Goal: Information Seeking & Learning: Compare options

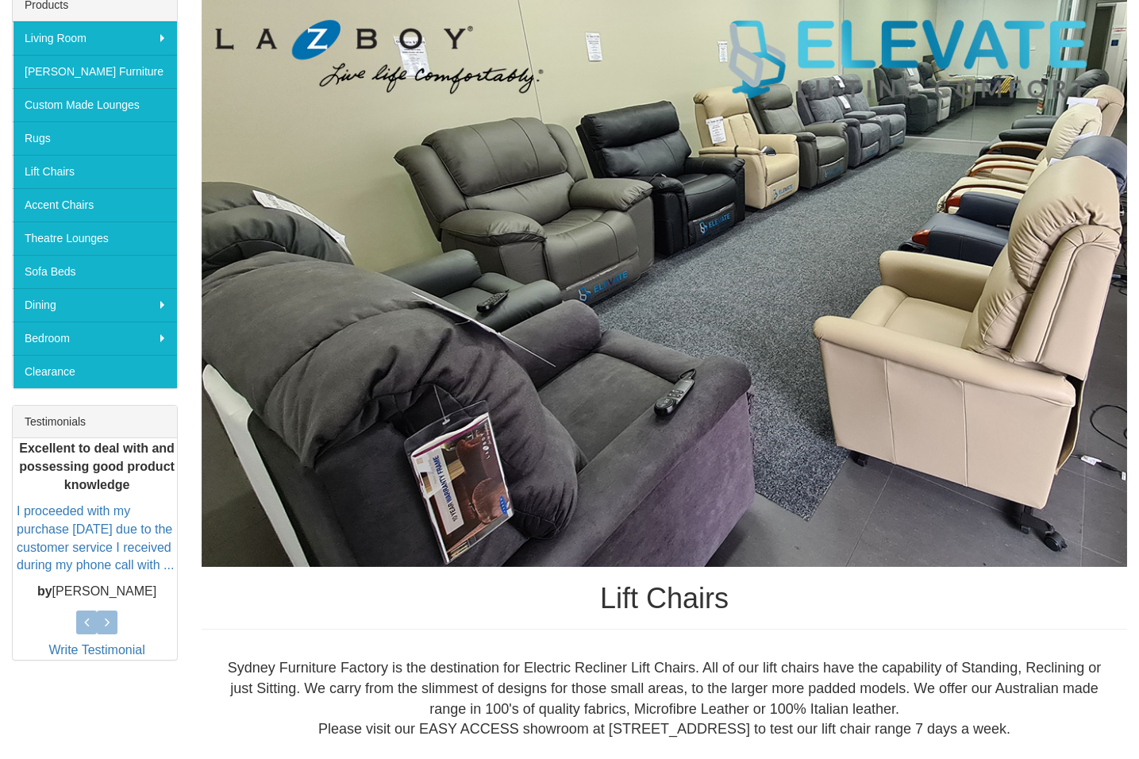
scroll to position [143, 0]
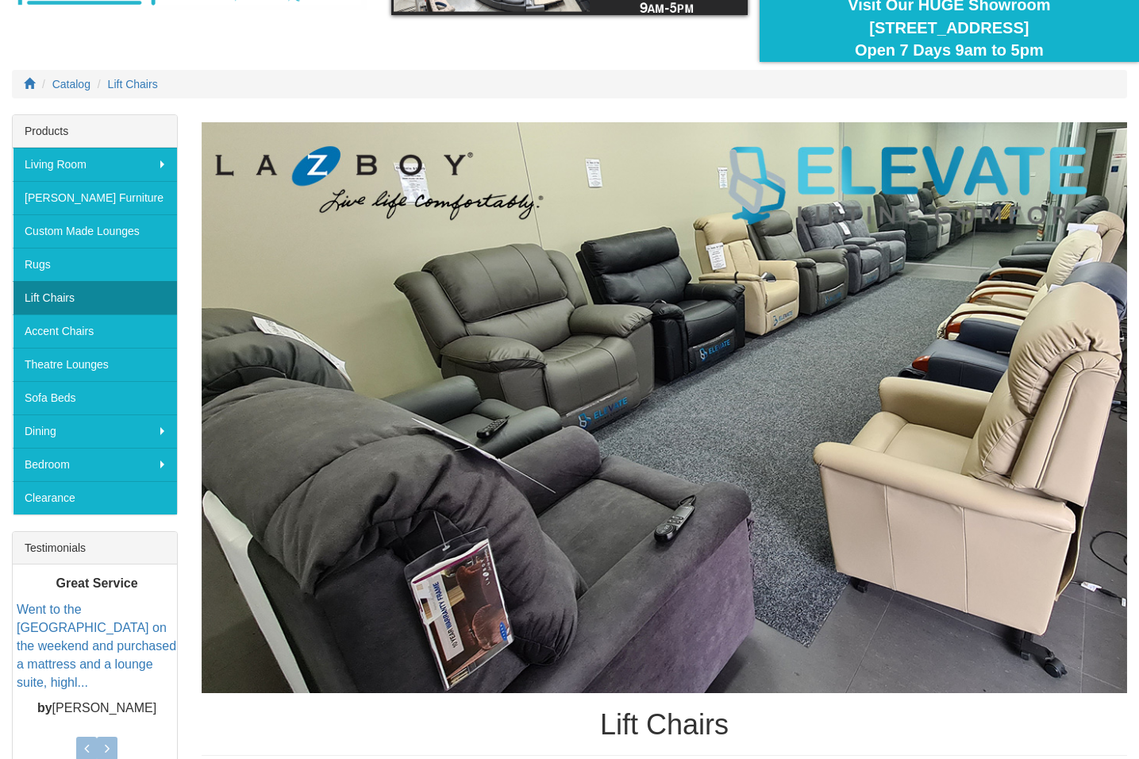
click at [71, 295] on link "Lift Chairs" at bounding box center [95, 297] width 164 height 33
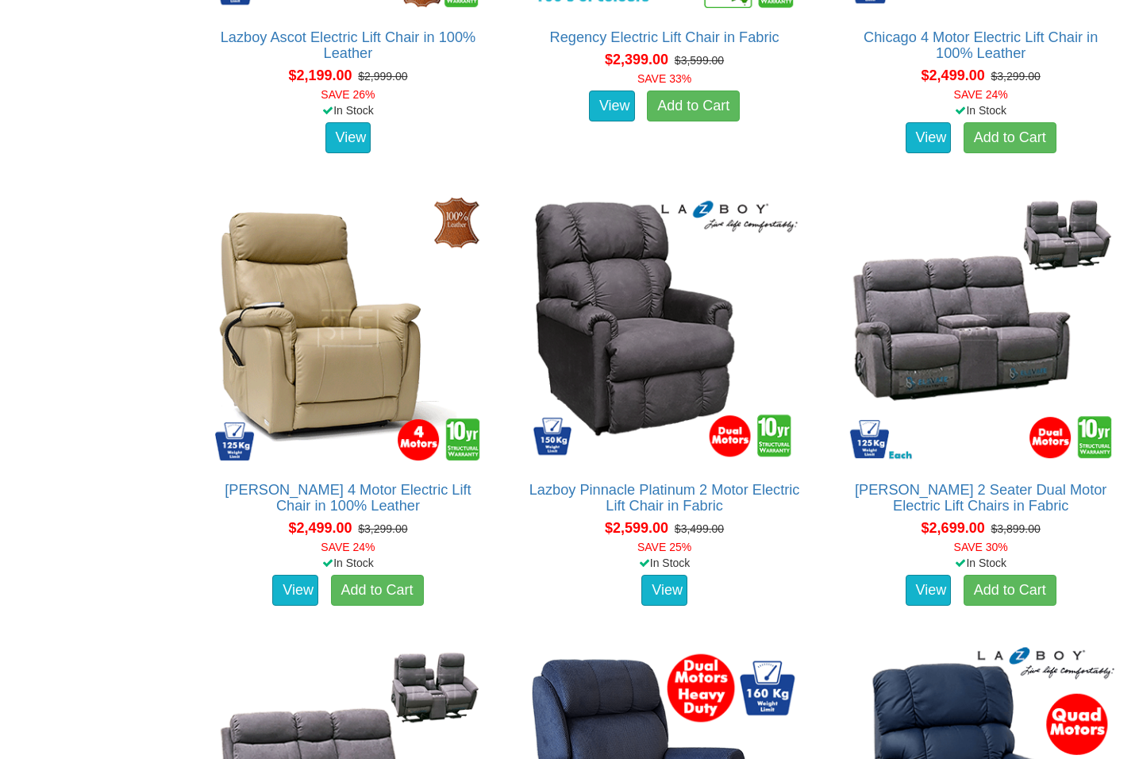
scroll to position [3144, 0]
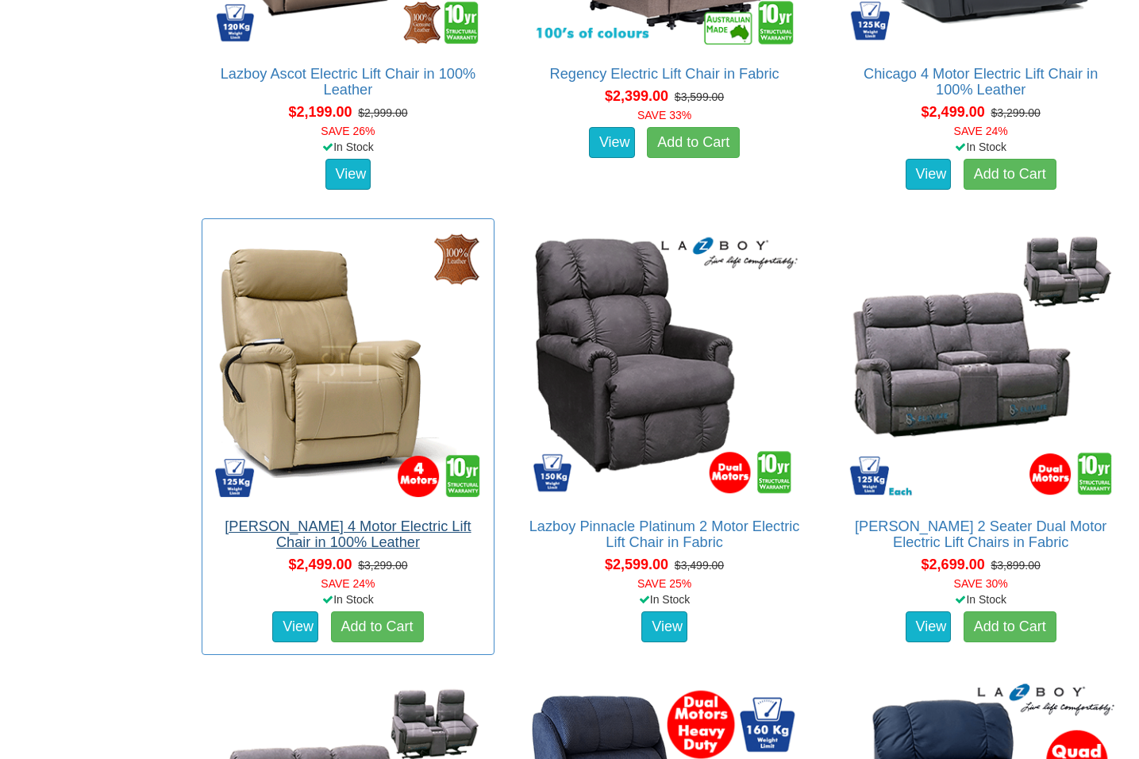
click at [312, 529] on link "[PERSON_NAME] 4 Motor Electric Lift Chair in 100% Leather" at bounding box center [348, 534] width 246 height 32
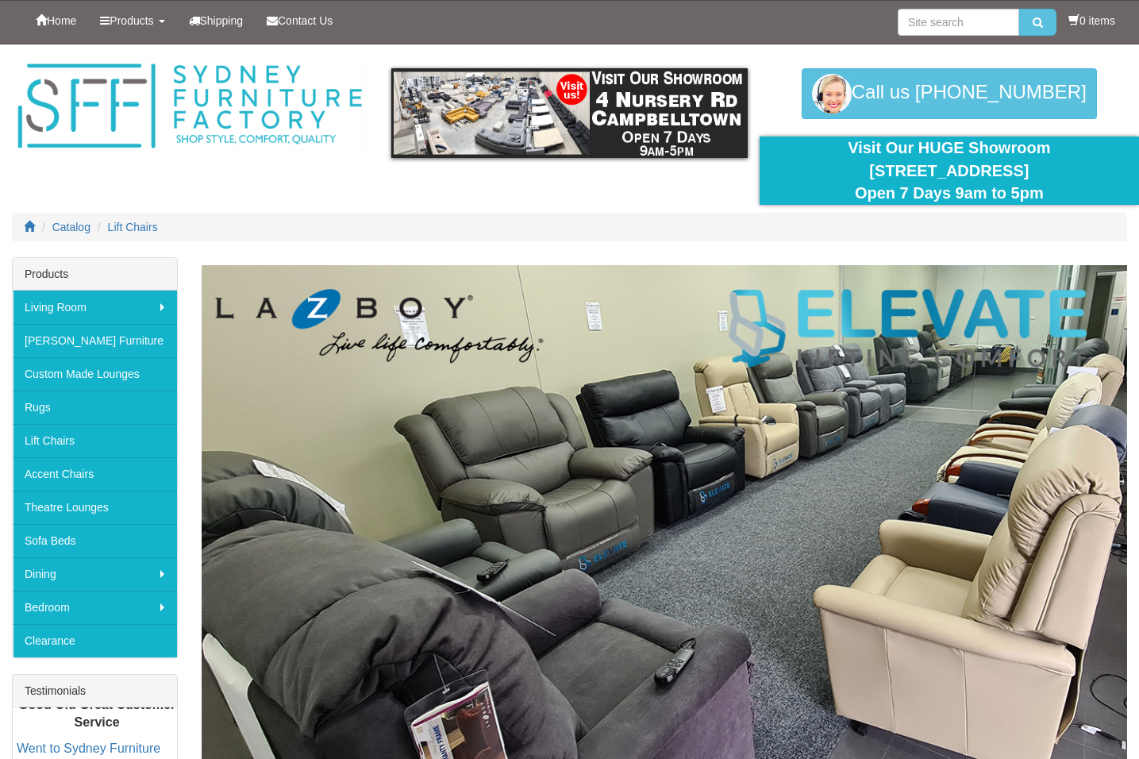
scroll to position [3144, 0]
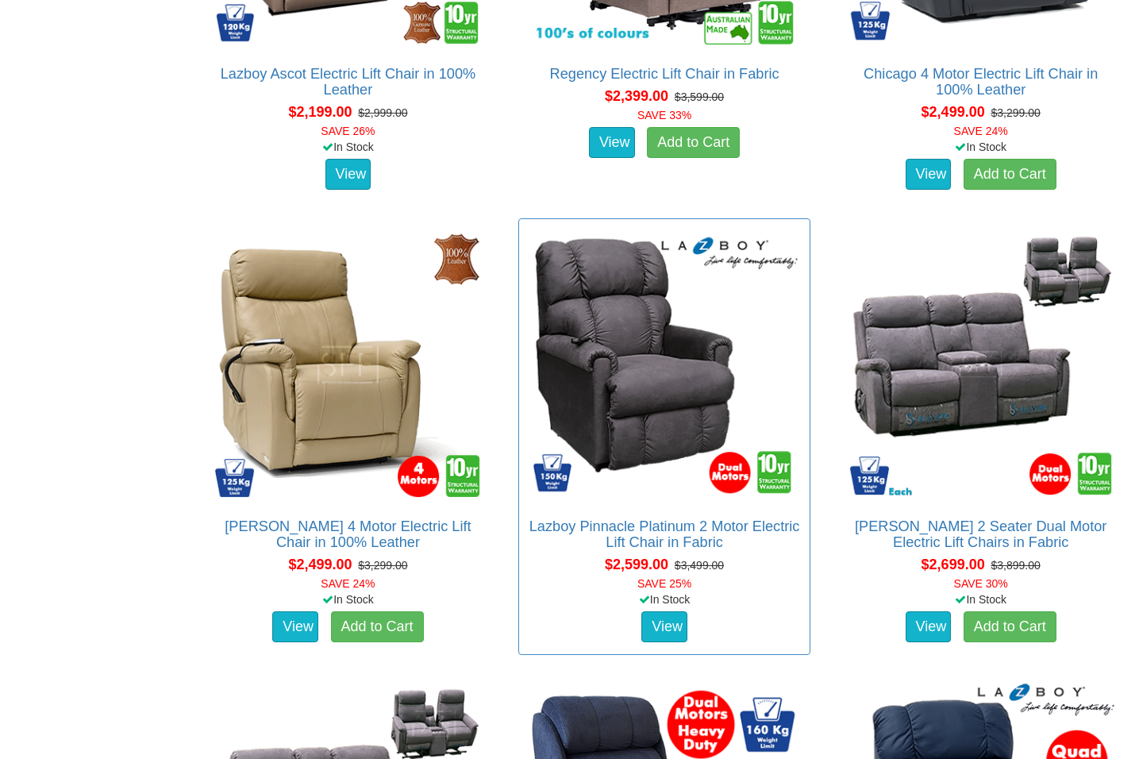
click at [656, 409] on img at bounding box center [664, 364] width 275 height 275
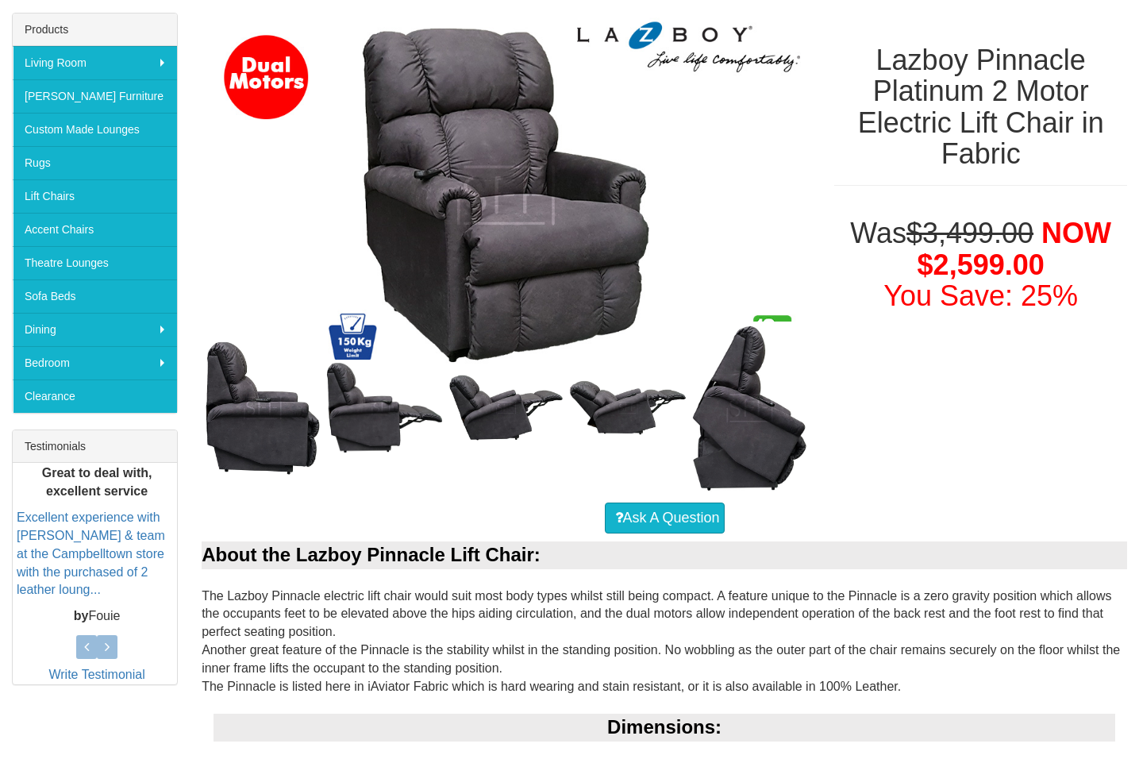
scroll to position [130, 0]
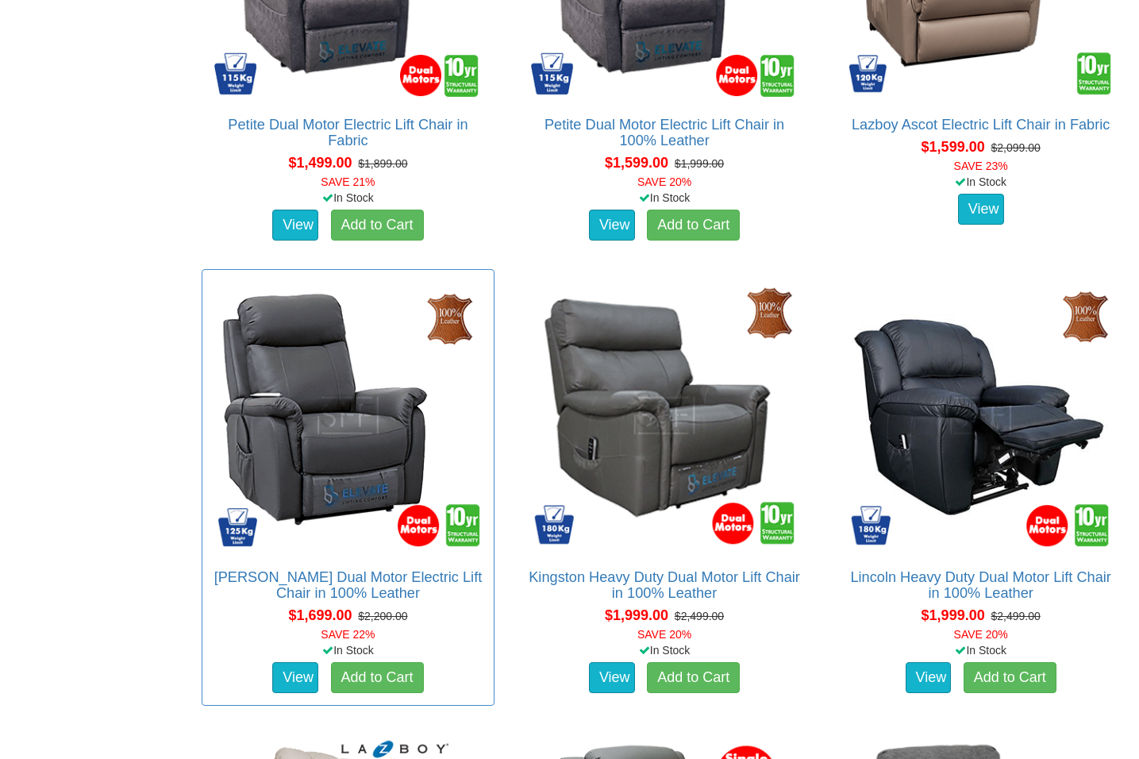
scroll to position [1802, 0]
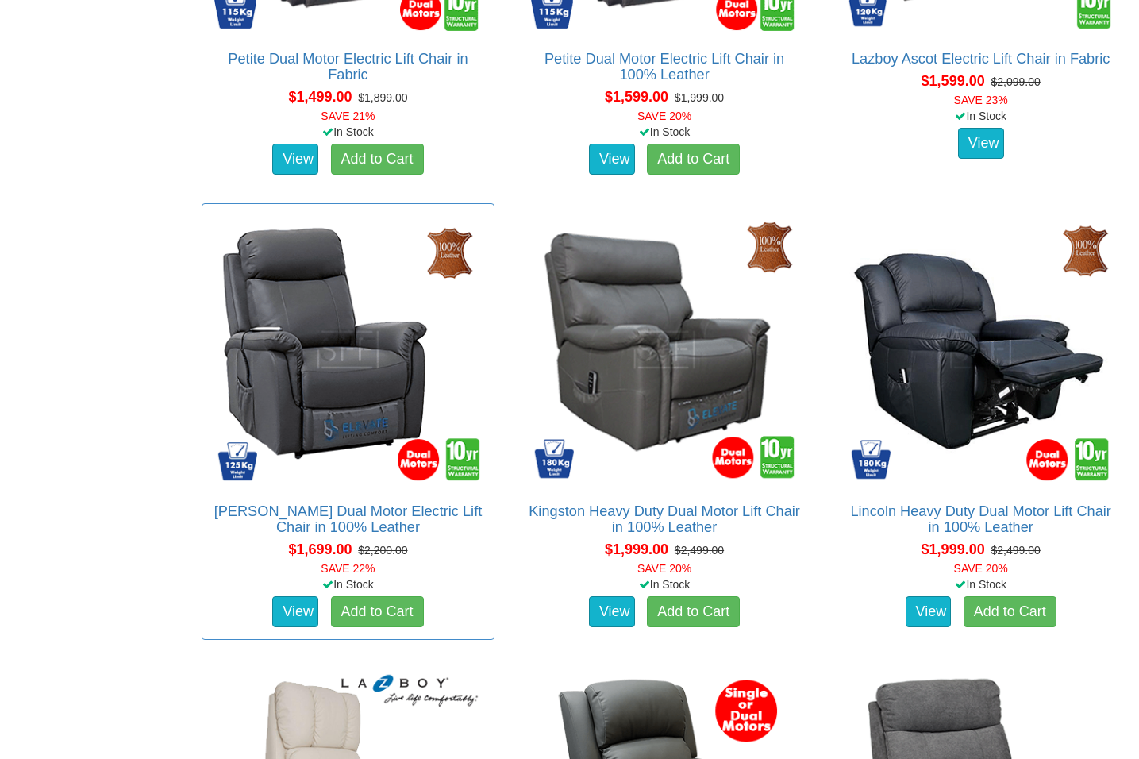
click at [337, 435] on img at bounding box center [347, 349] width 275 height 275
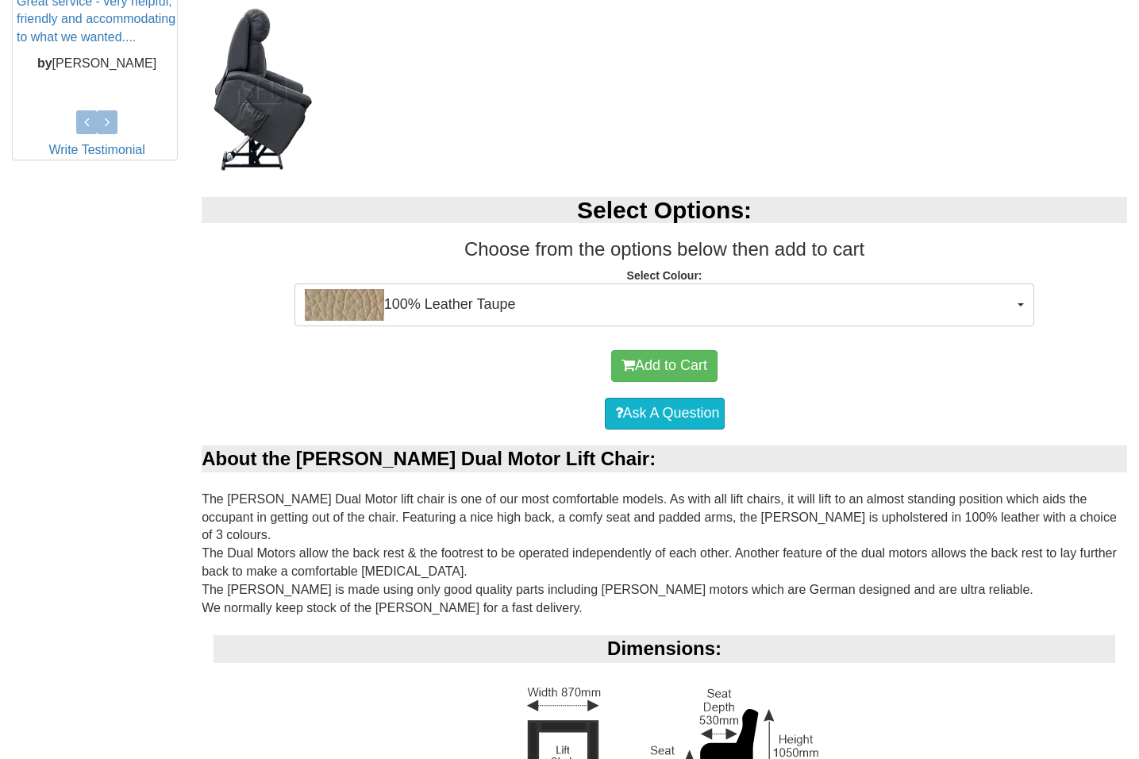
scroll to position [656, 0]
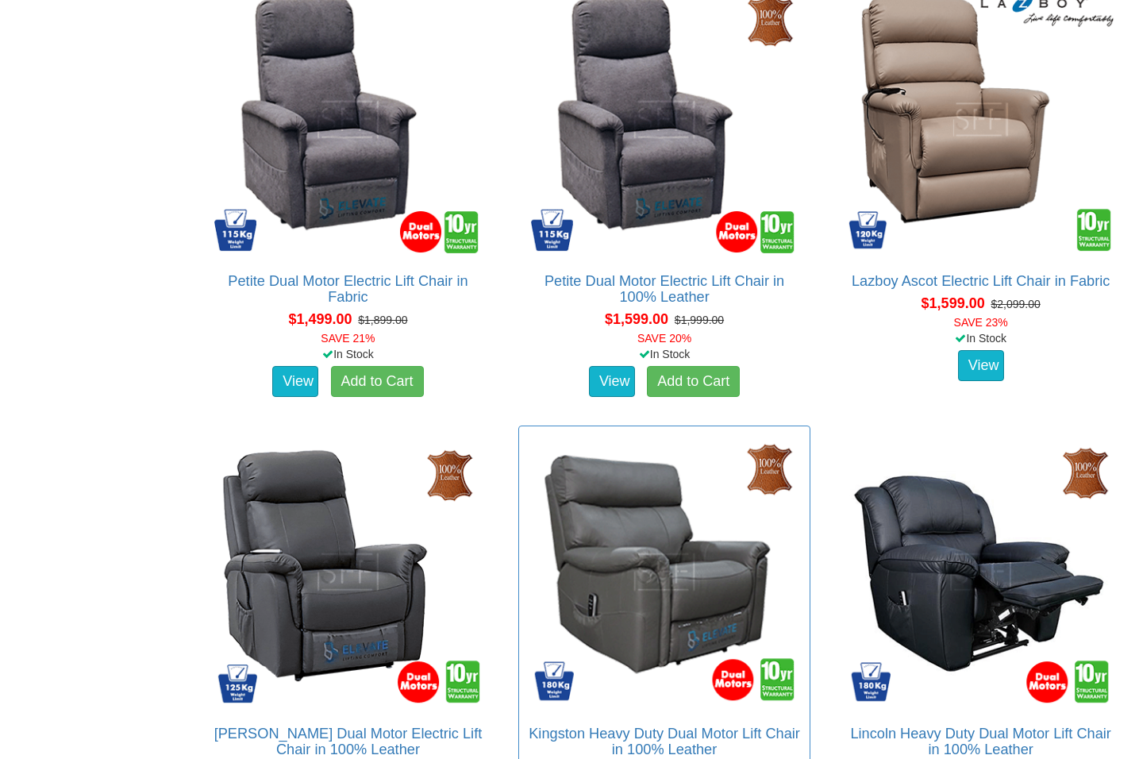
scroll to position [1517, 0]
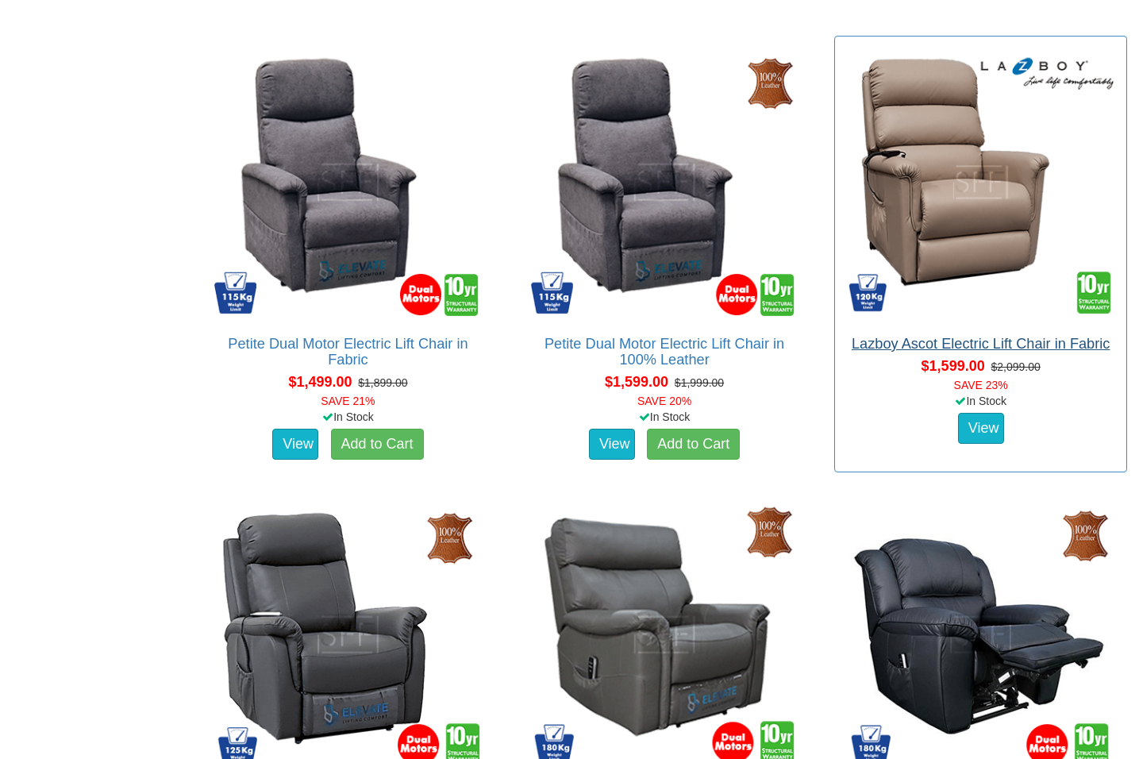
click at [960, 340] on link "Lazboy Ascot Electric Lift Chair in Fabric" at bounding box center [981, 344] width 258 height 16
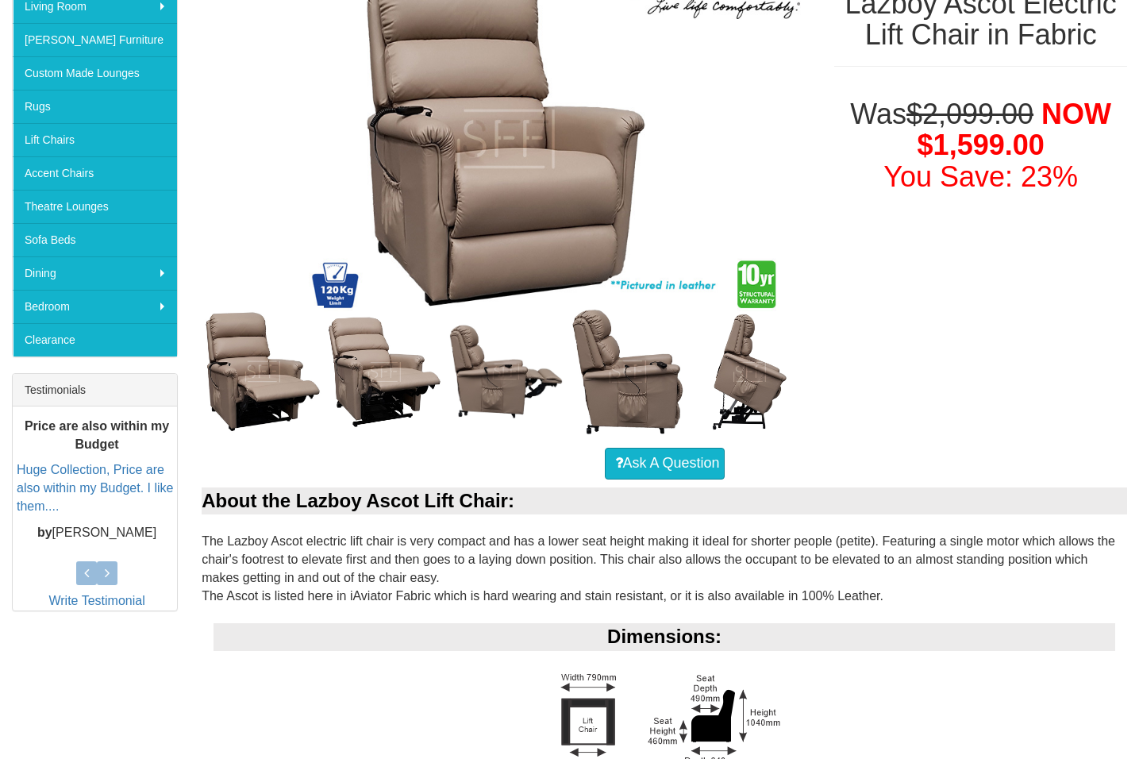
scroll to position [455, 0]
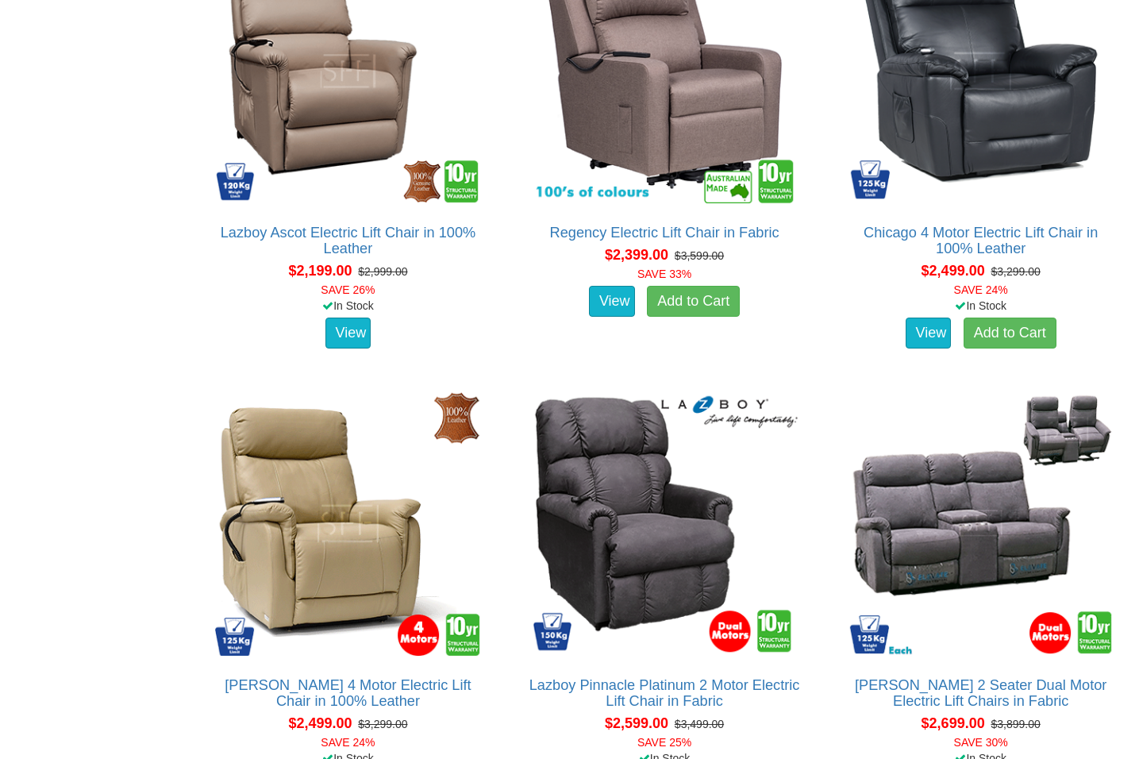
scroll to position [3042, 0]
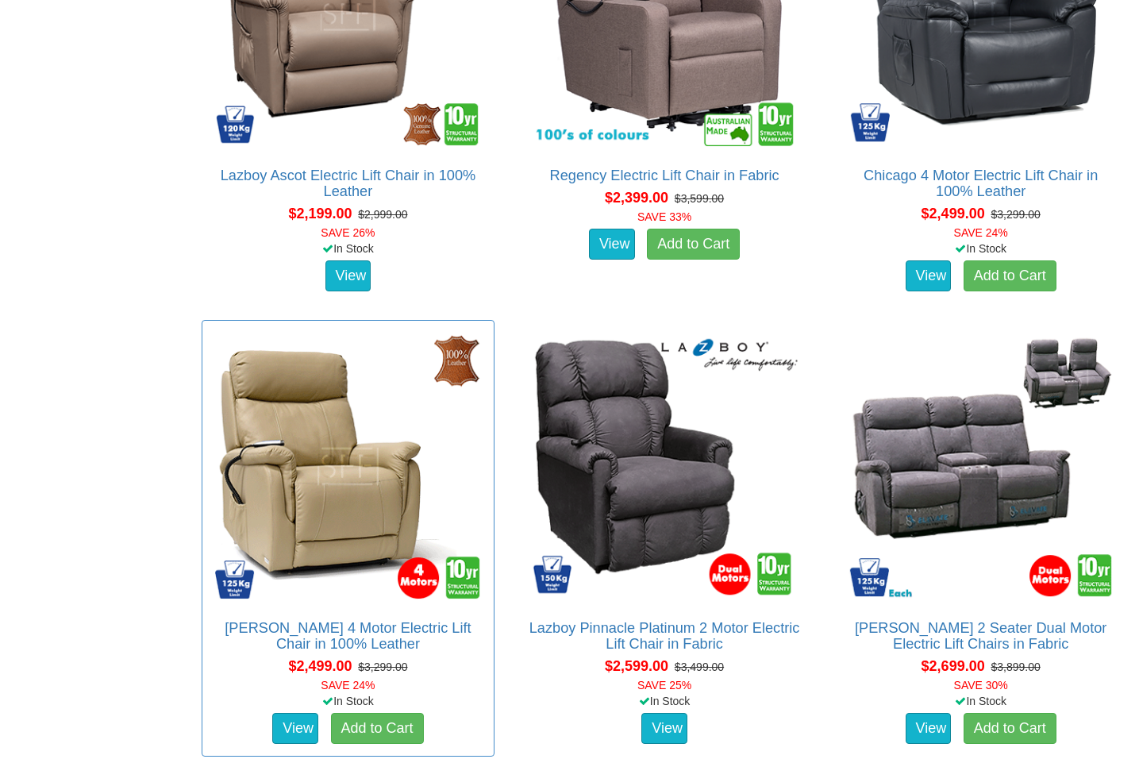
click at [299, 524] on img at bounding box center [347, 466] width 275 height 275
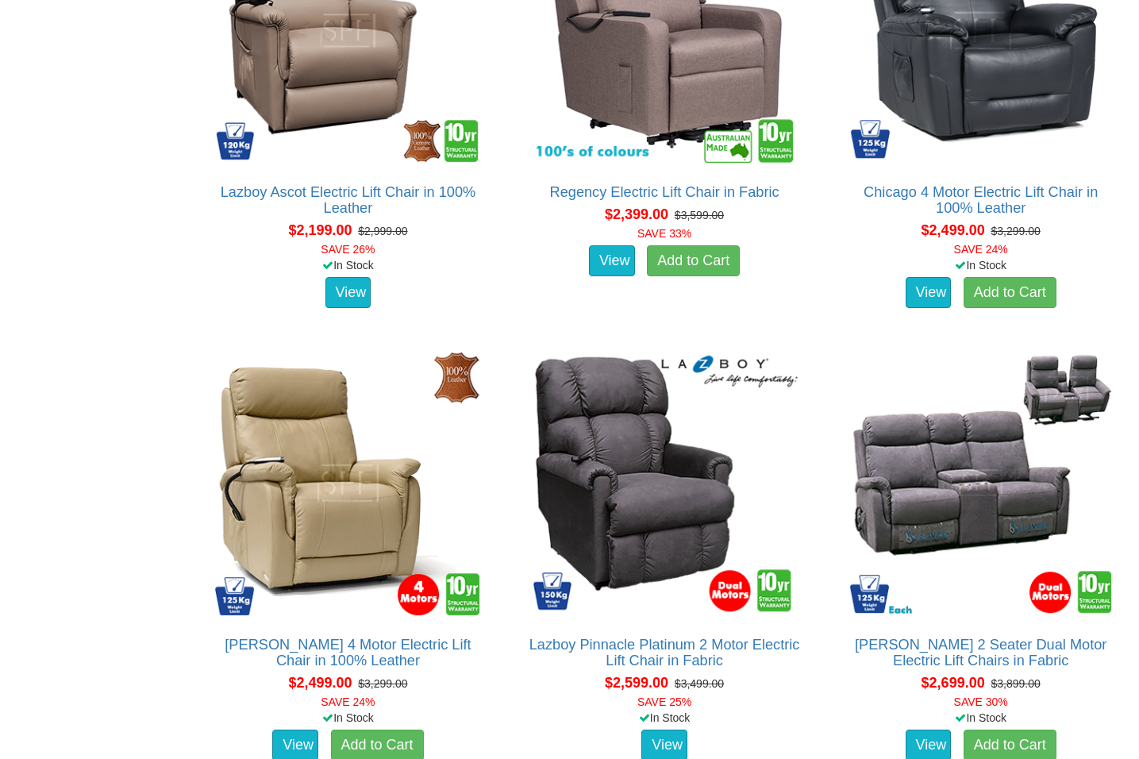
scroll to position [3029, 0]
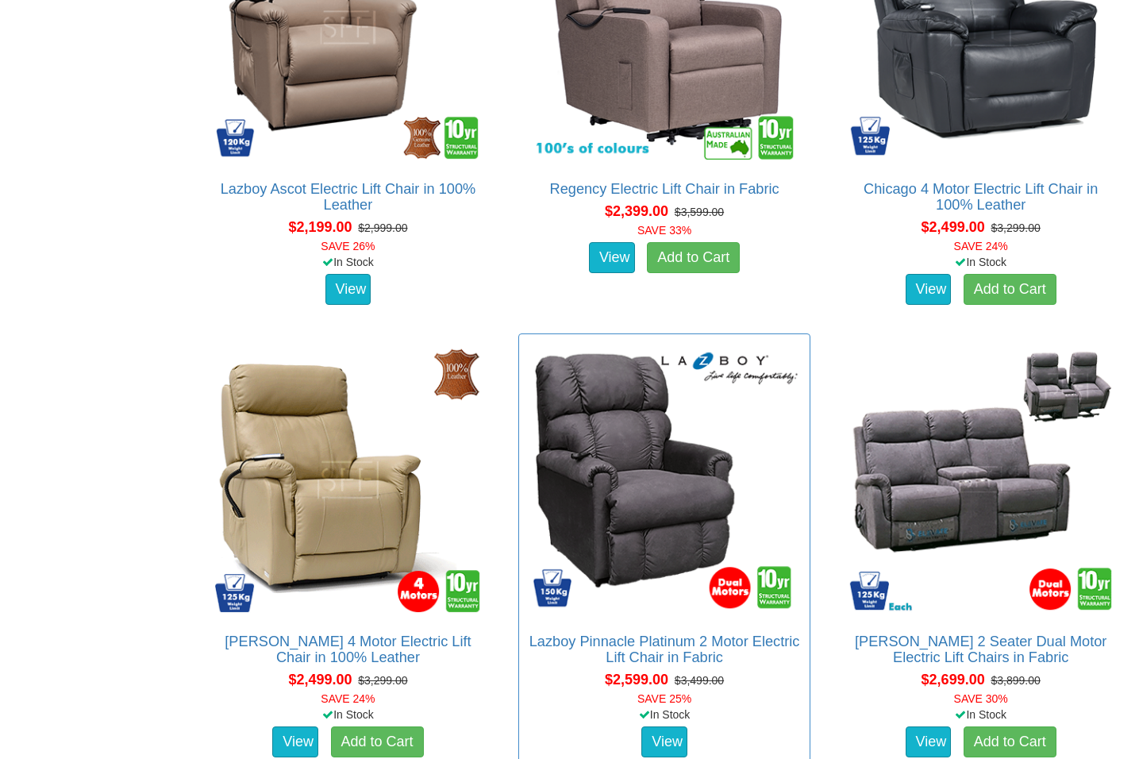
click at [601, 474] on img at bounding box center [664, 479] width 275 height 275
